Goal: Information Seeking & Learning: Learn about a topic

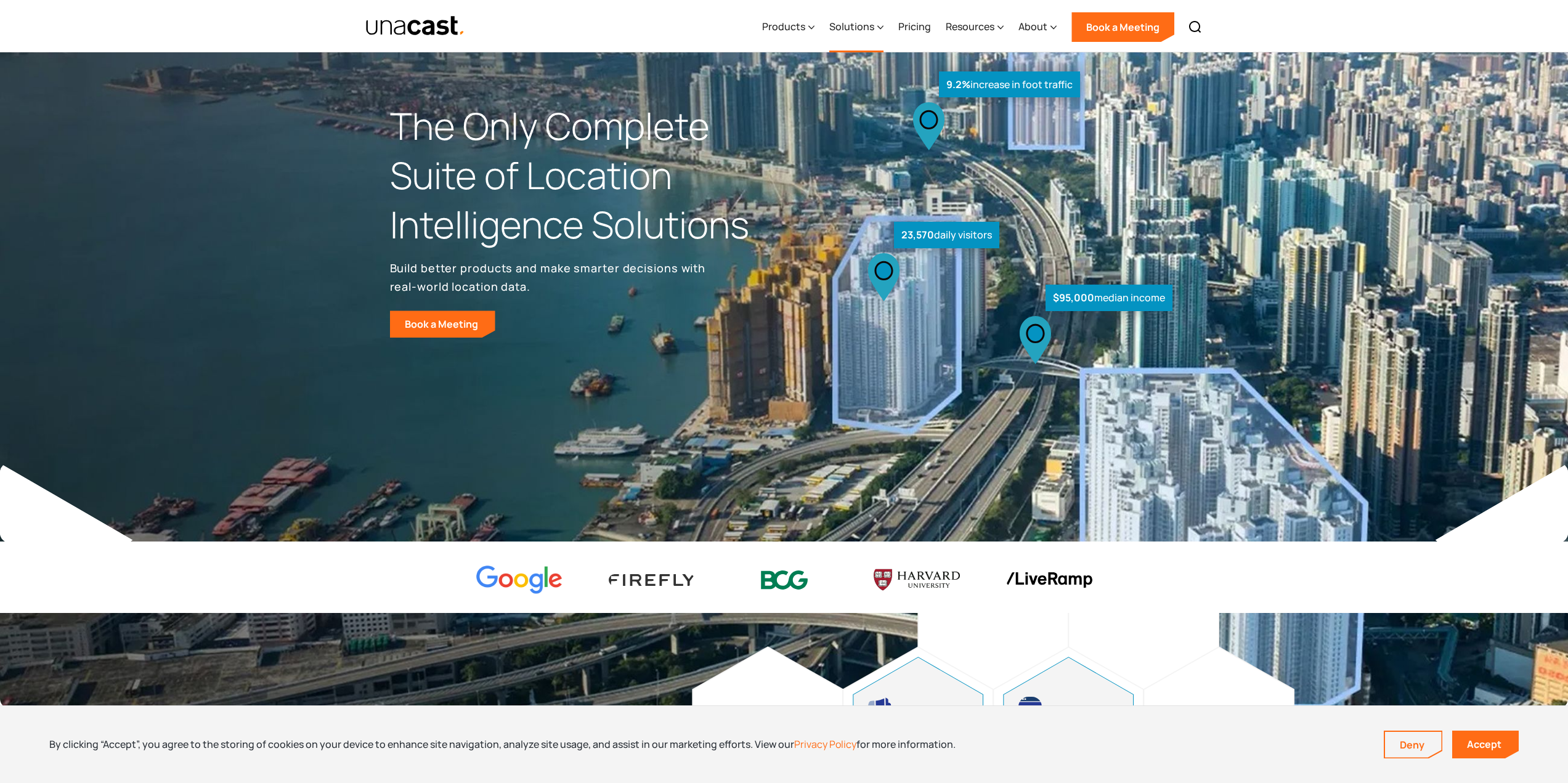
click at [872, 29] on div "Solutions" at bounding box center [852, 27] width 45 height 15
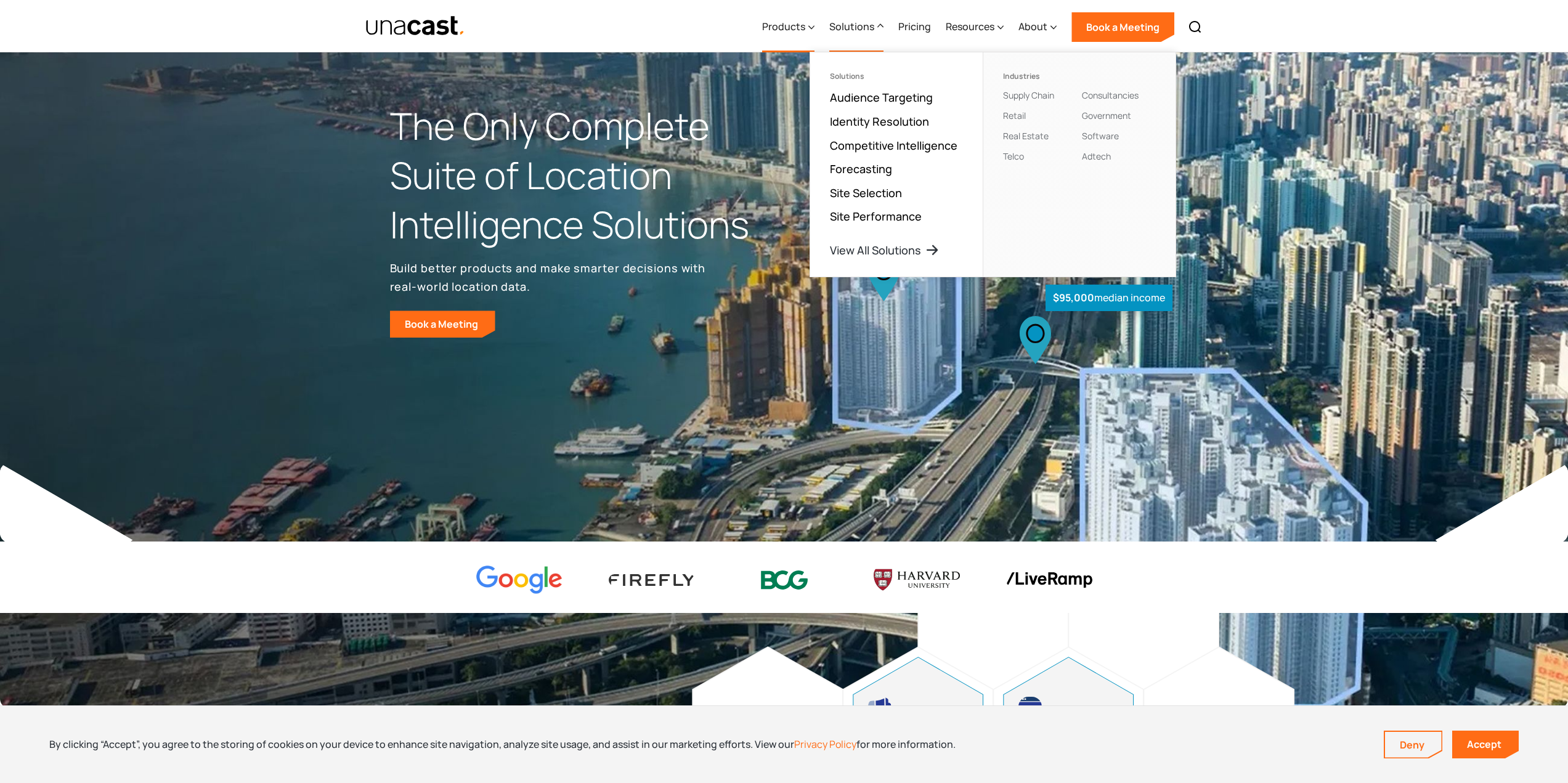
click at [812, 29] on icon at bounding box center [811, 27] width 6 height 13
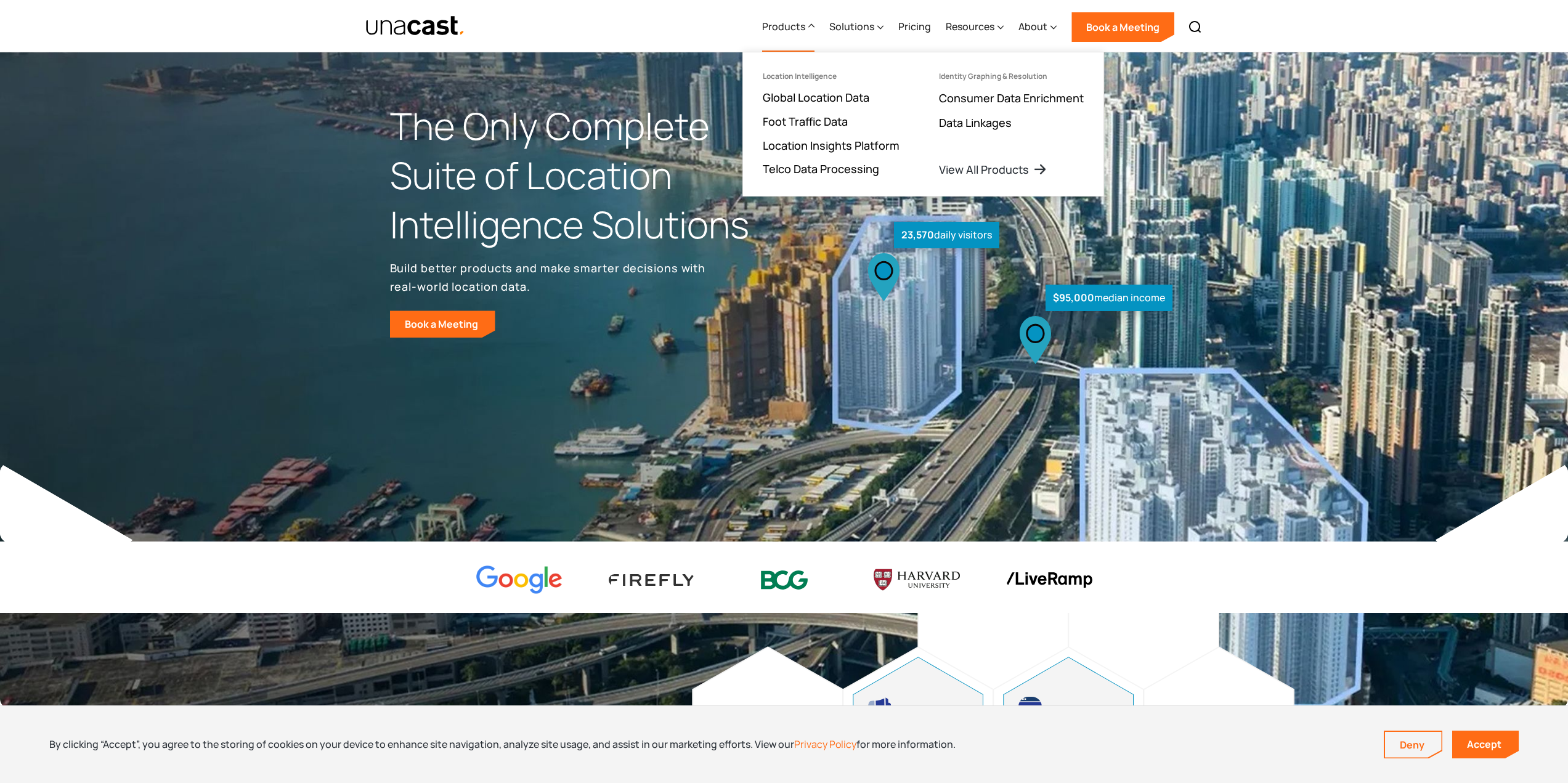
click at [825, 107] on ul "Location Intelligence Global Location Data Foot Traffic Data Location Insights …" at bounding box center [831, 124] width 176 height 143
click at [842, 91] on link "Global Location Data" at bounding box center [816, 97] width 107 height 15
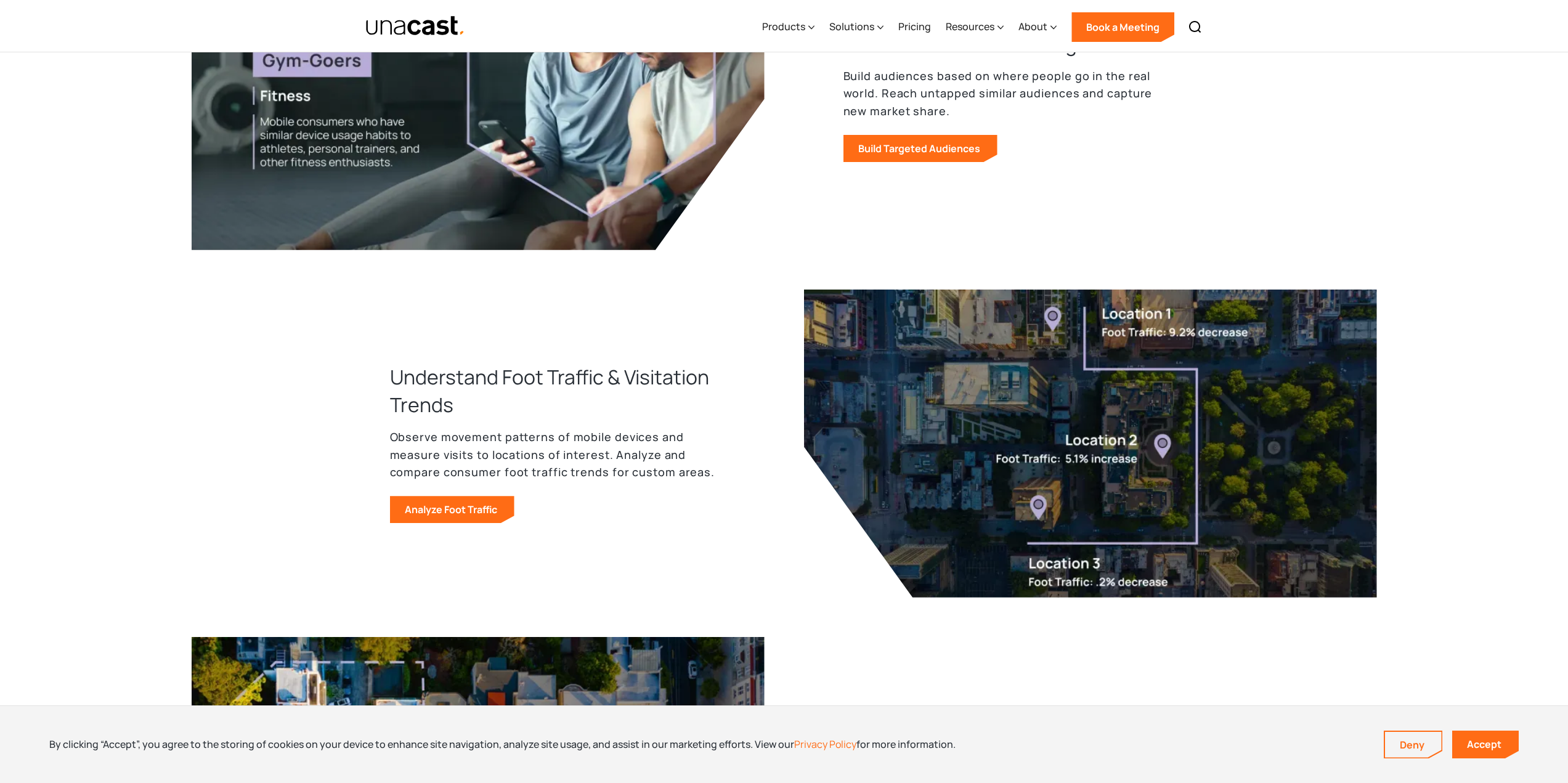
scroll to position [678, 0]
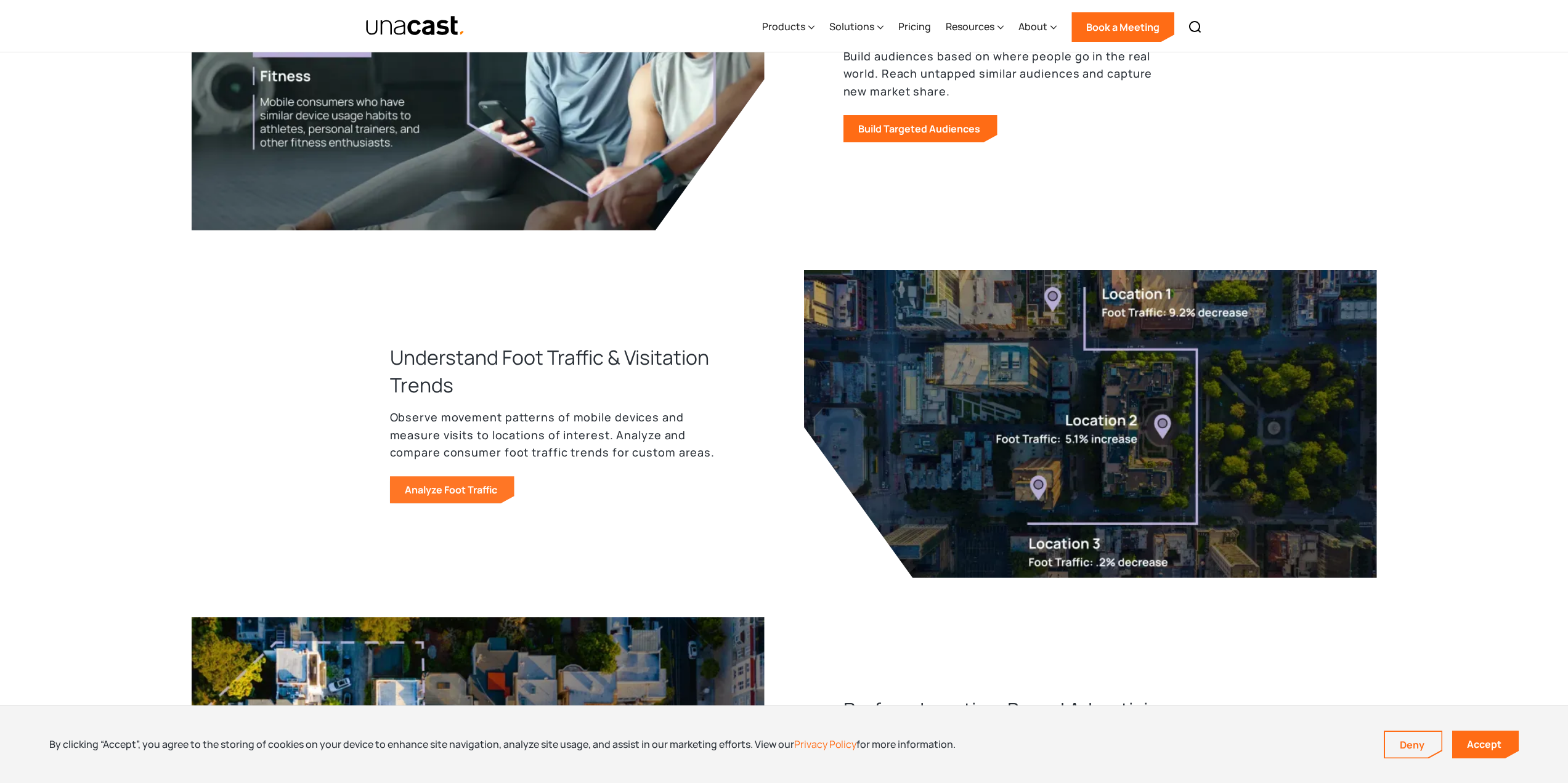
click at [457, 493] on link "Analyze Foot Traffic" at bounding box center [452, 490] width 124 height 27
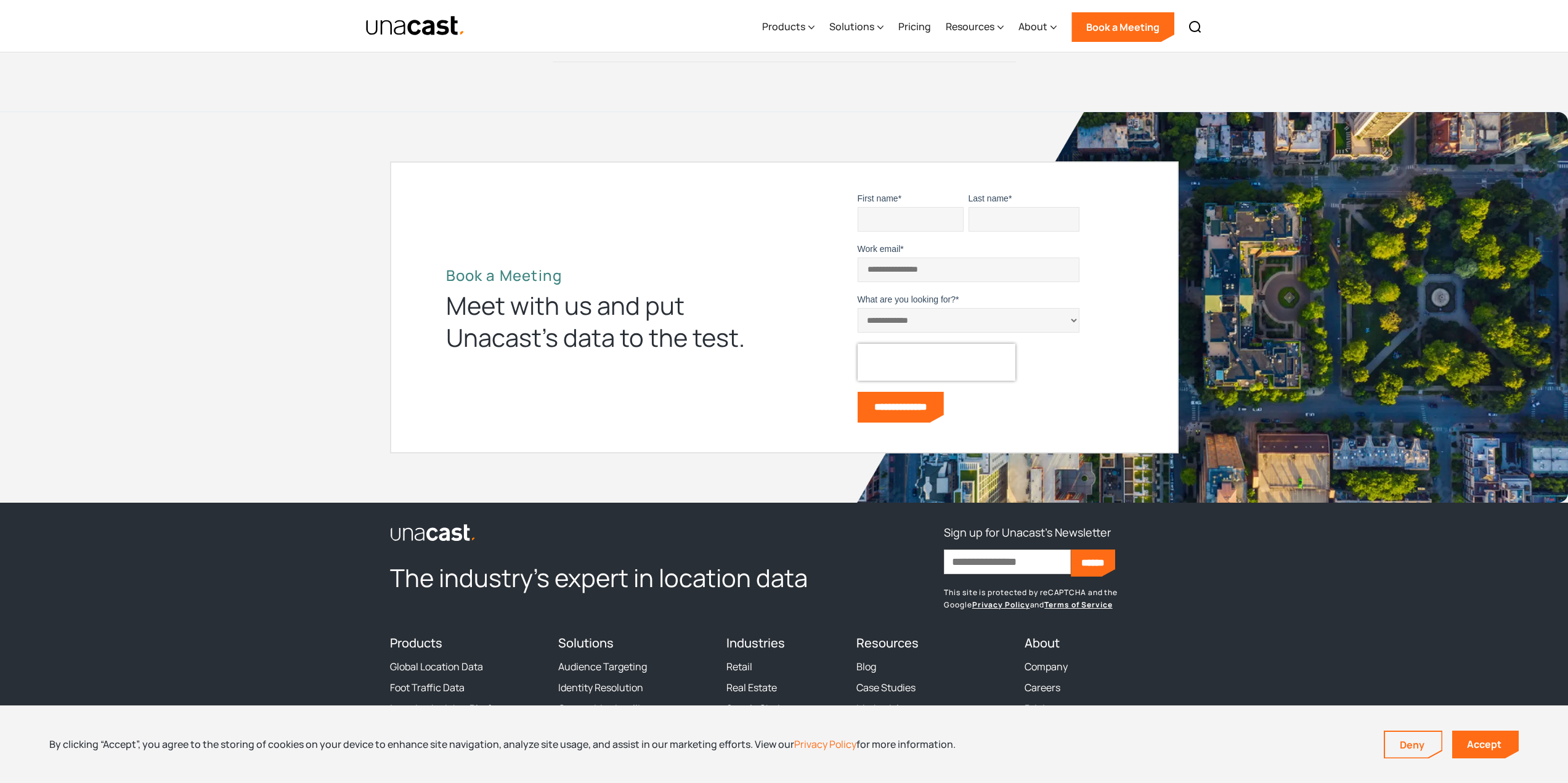
scroll to position [3964, 0]
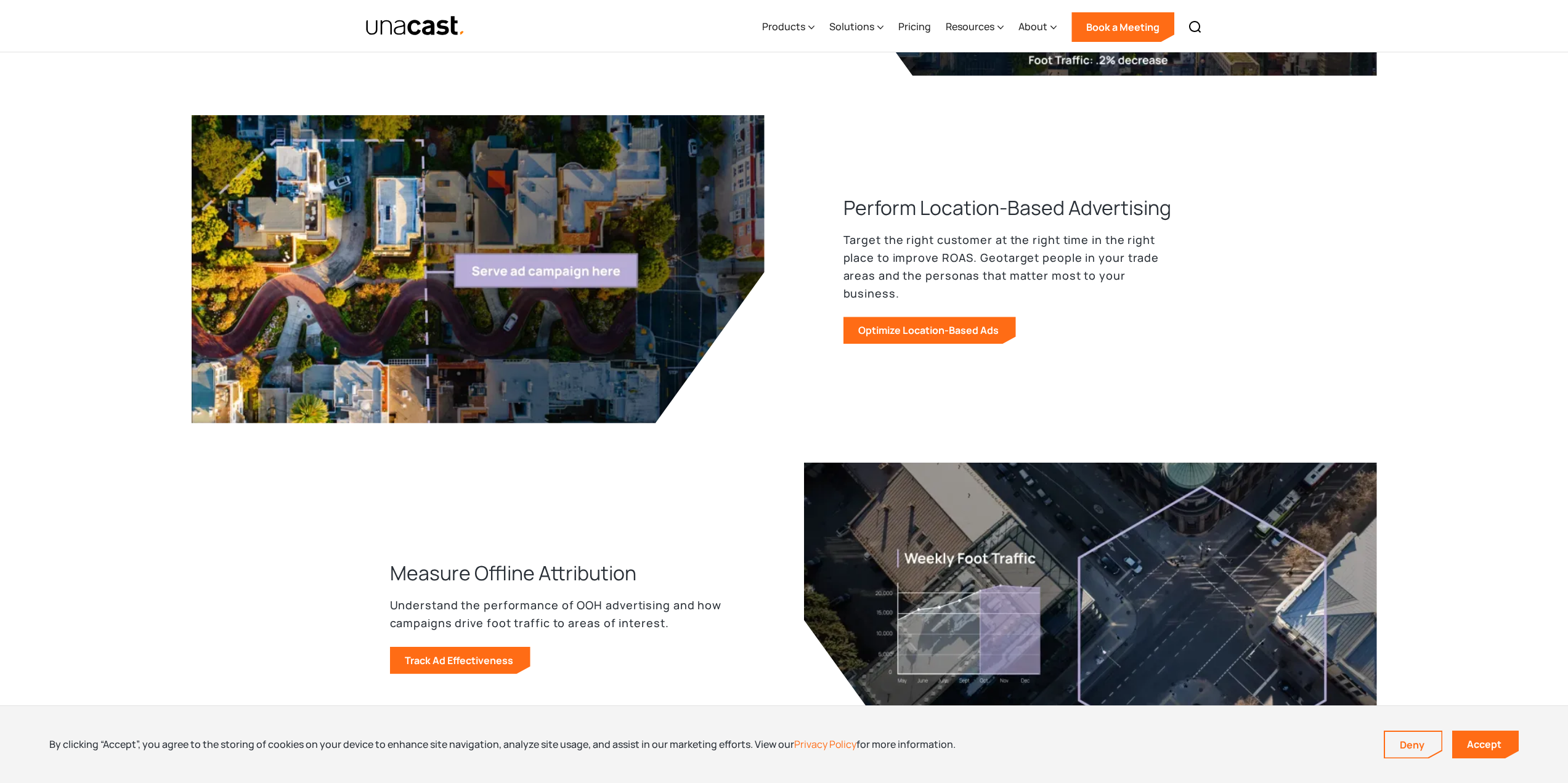
scroll to position [983, 0]
